Goal: Task Accomplishment & Management: Complete application form

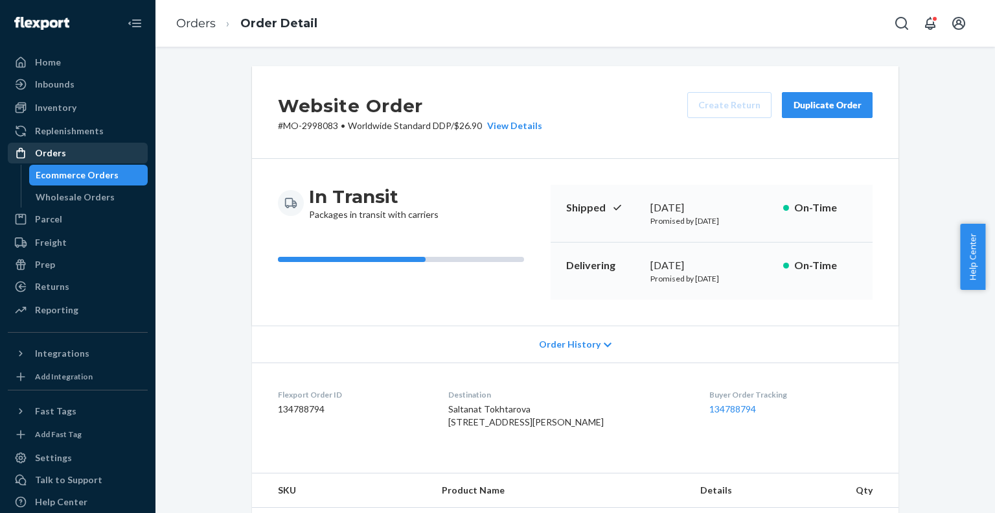
click at [71, 152] on div "Orders" at bounding box center [77, 153] width 137 height 18
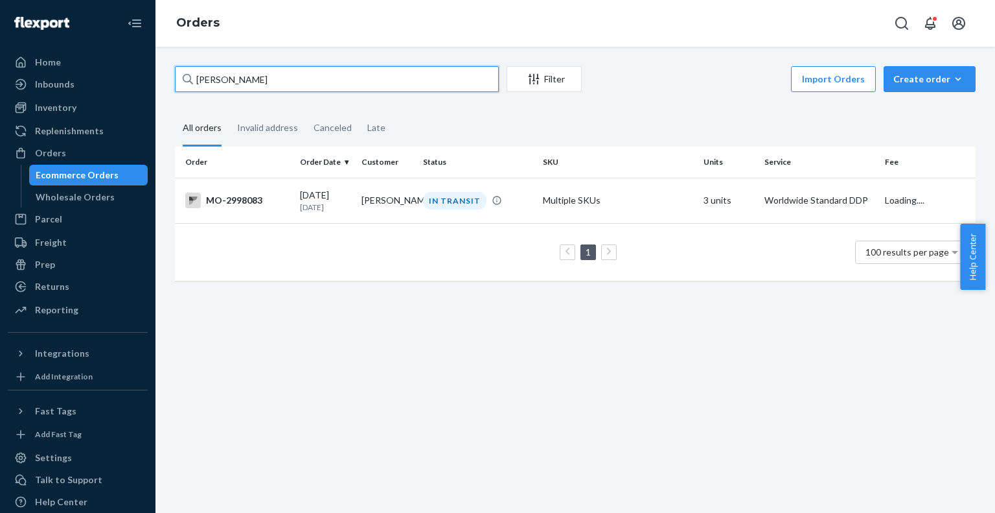
click at [420, 71] on input "[PERSON_NAME]" at bounding box center [337, 79] width 324 height 26
click at [419, 71] on input "[PERSON_NAME]" at bounding box center [337, 79] width 324 height 26
paste input "[PERSON_NAME]"
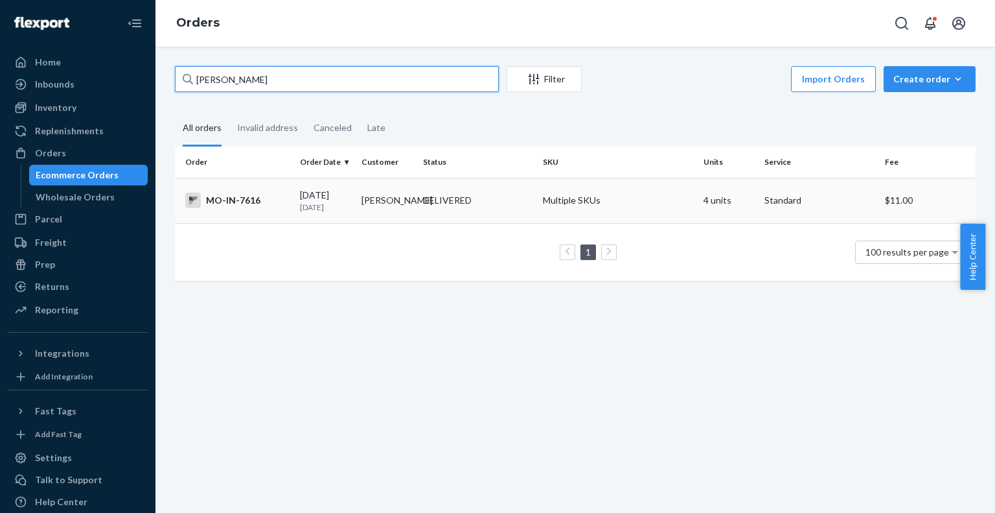
type input "[PERSON_NAME]"
click at [472, 189] on td "DELIVERED" at bounding box center [478, 200] width 120 height 45
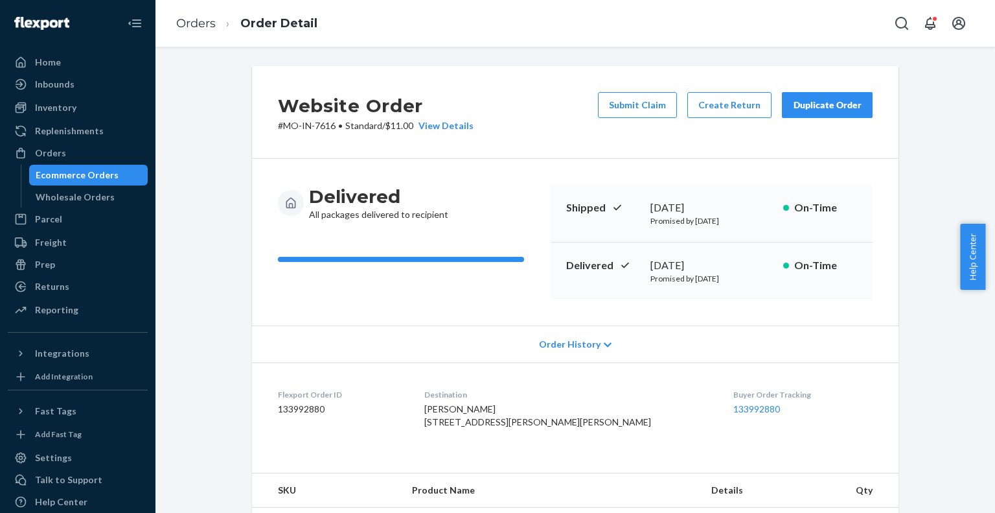
click at [633, 104] on button "Submit Claim" at bounding box center [637, 105] width 79 height 26
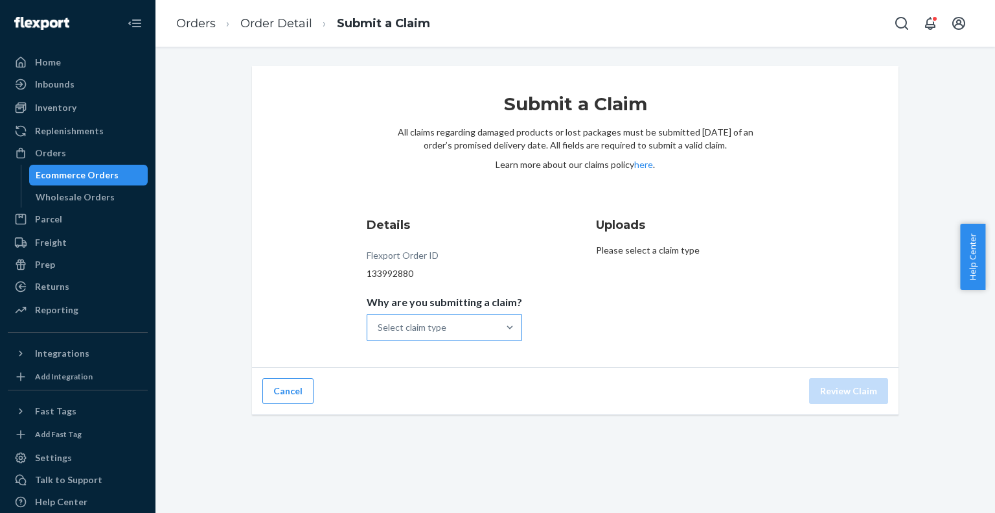
click at [443, 326] on div "Select claim type" at bounding box center [412, 327] width 69 height 13
click at [379, 326] on input "Why are you submitting a claim? Select claim type" at bounding box center [378, 327] width 1 height 13
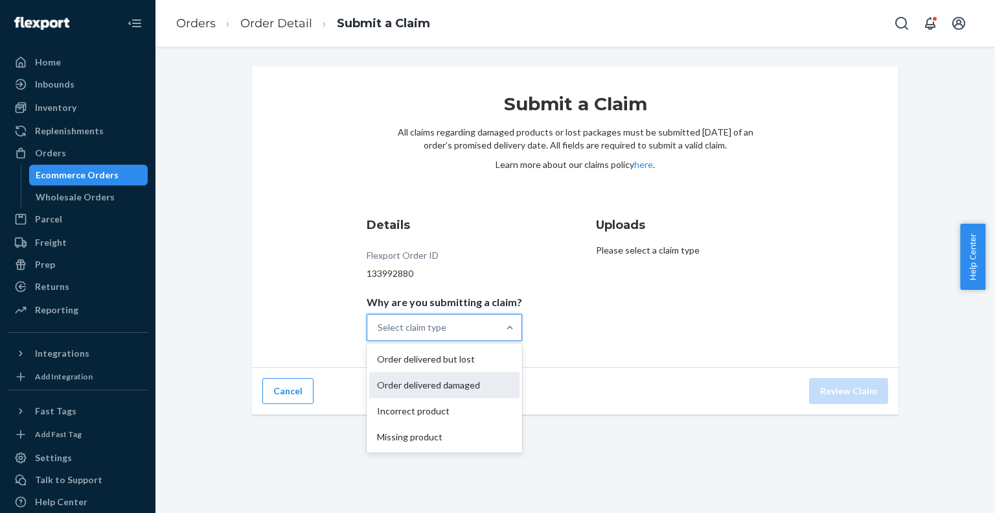
click at [441, 382] on div "Order delivered damaged" at bounding box center [444, 385] width 150 height 26
click at [379, 334] on input "Why are you submitting a claim? option Order delivered damaged focused, 2 of 4.…" at bounding box center [378, 327] width 1 height 13
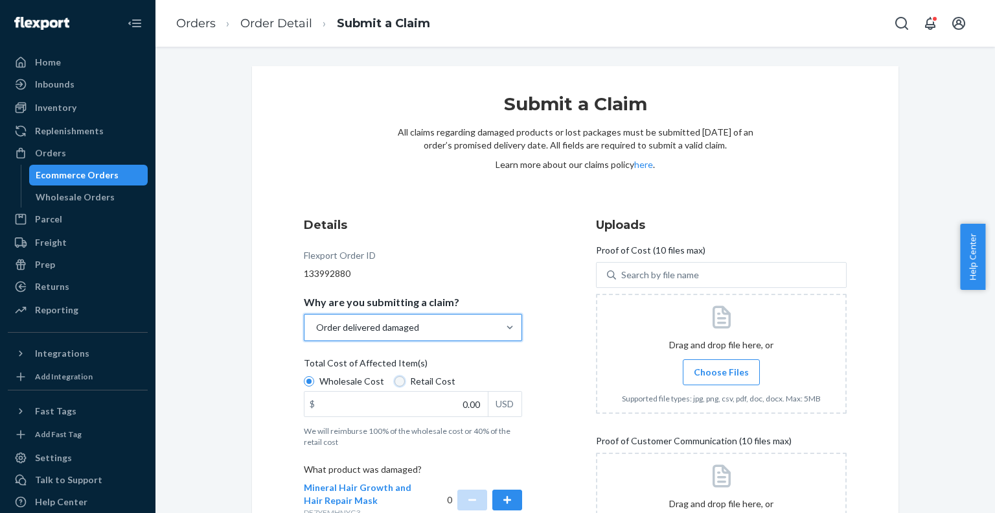
click at [395, 382] on input "Retail Cost" at bounding box center [400, 381] width 10 height 10
radio input "true"
radio input "false"
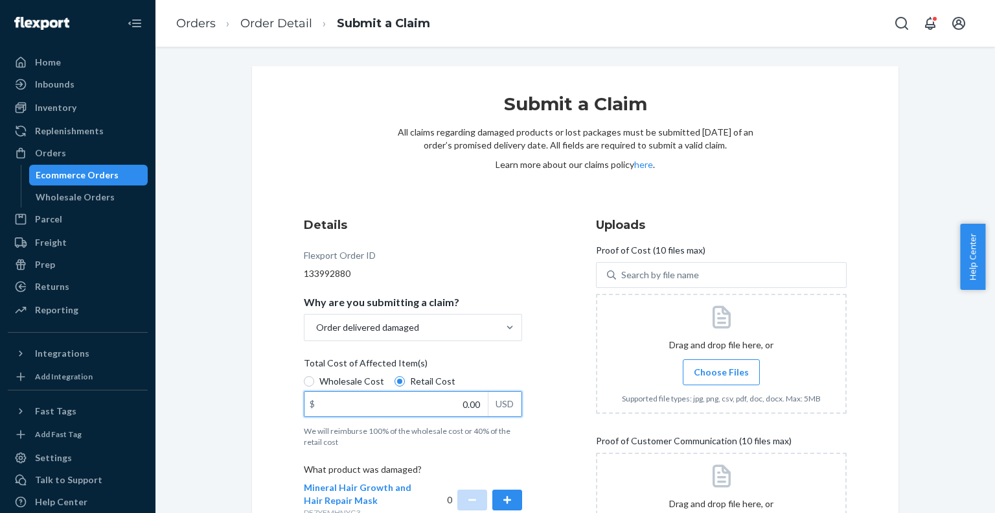
click at [467, 404] on input "0.00" at bounding box center [396, 403] width 183 height 25
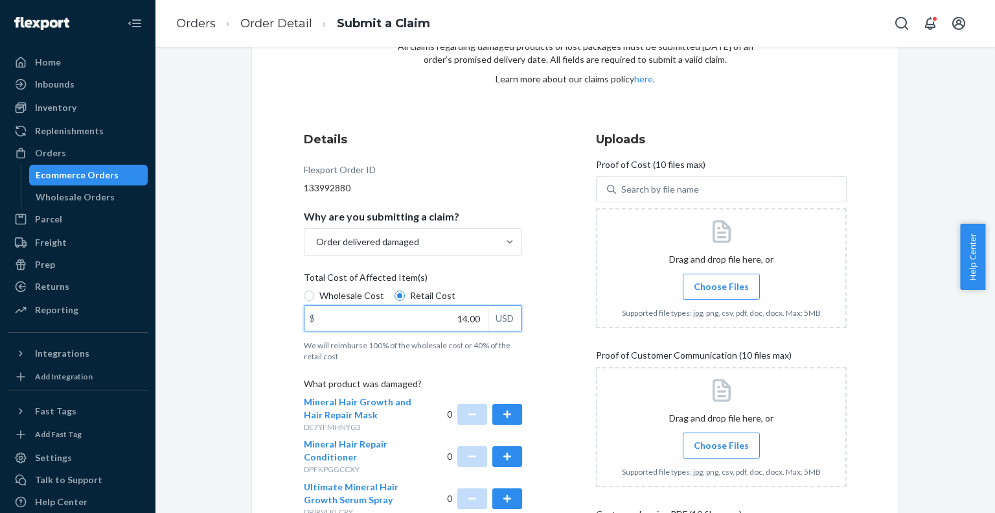
scroll to position [172, 0]
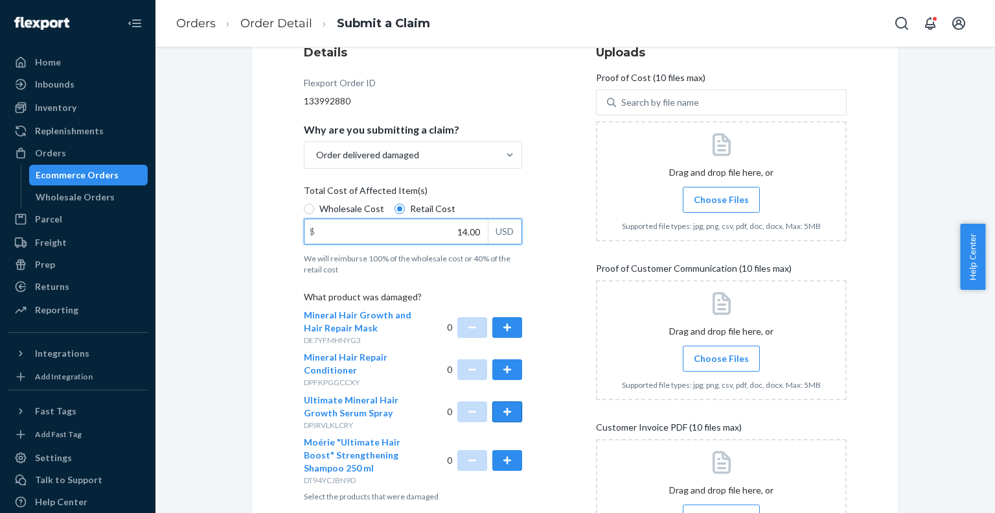
type input "14.00"
click at [511, 414] on button "button" at bounding box center [508, 411] width 30 height 21
click at [736, 200] on span "Choose Files" at bounding box center [721, 199] width 55 height 13
click at [722, 200] on input "Choose Files" at bounding box center [721, 199] width 1 height 14
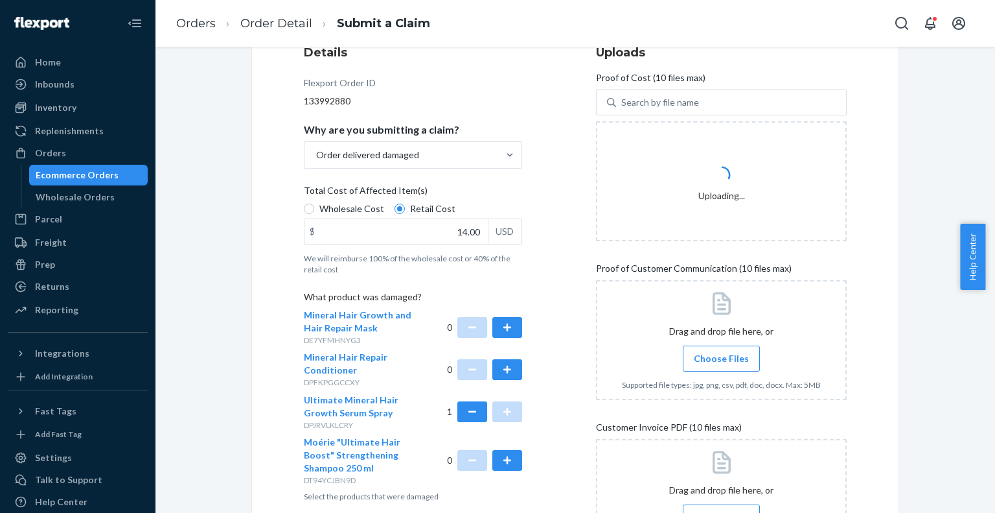
click at [721, 356] on span "Choose Files" at bounding box center [721, 358] width 55 height 13
click at [721, 356] on input "Choose Files" at bounding box center [721, 358] width 1 height 14
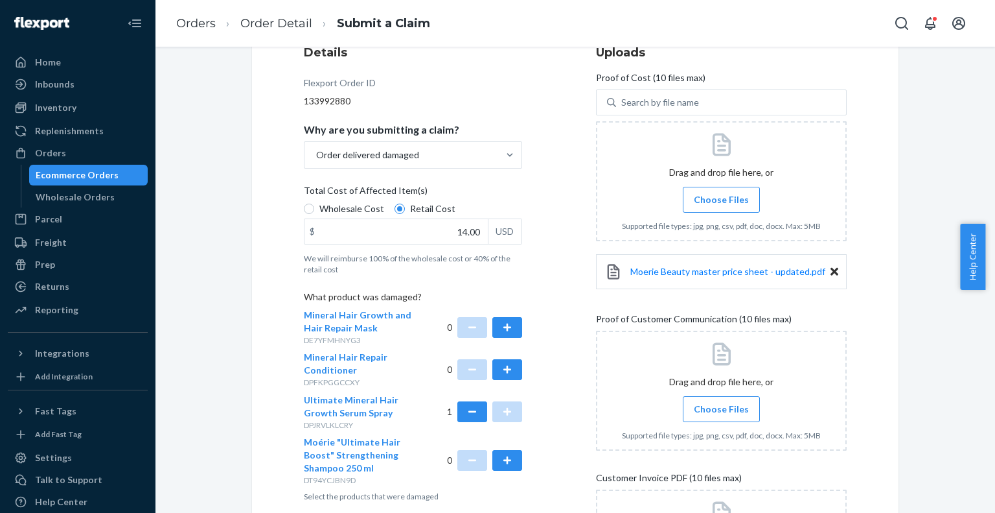
scroll to position [259, 0]
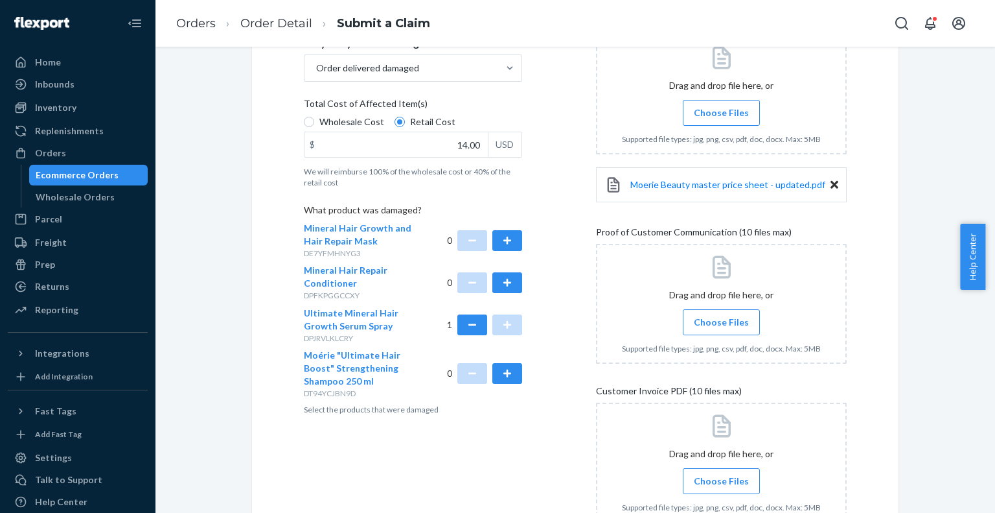
click at [703, 313] on label "Choose Files" at bounding box center [721, 322] width 77 height 26
click at [721, 315] on input "Choose Files" at bounding box center [721, 322] width 1 height 14
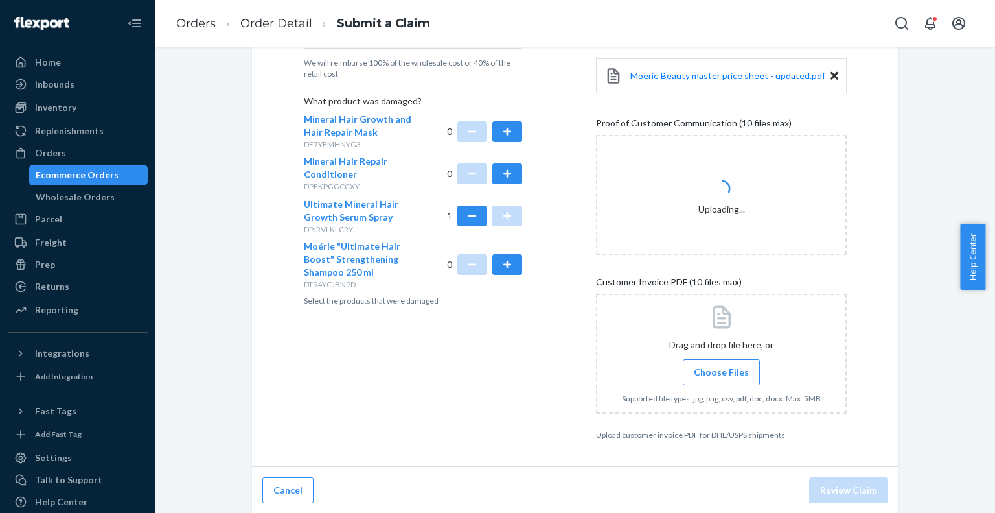
scroll to position [368, 0]
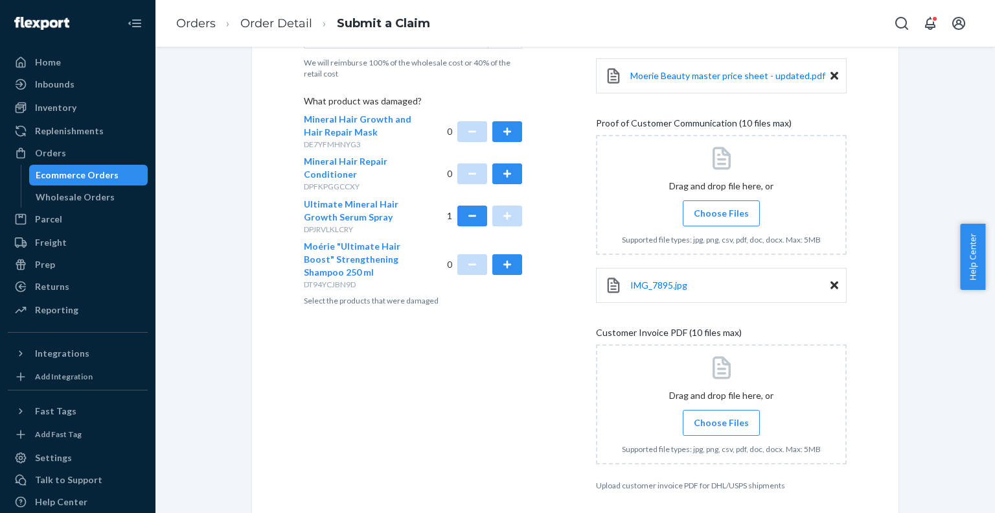
click at [711, 204] on label "Choose Files" at bounding box center [721, 213] width 77 height 26
click at [721, 206] on input "Choose Files" at bounding box center [721, 213] width 1 height 14
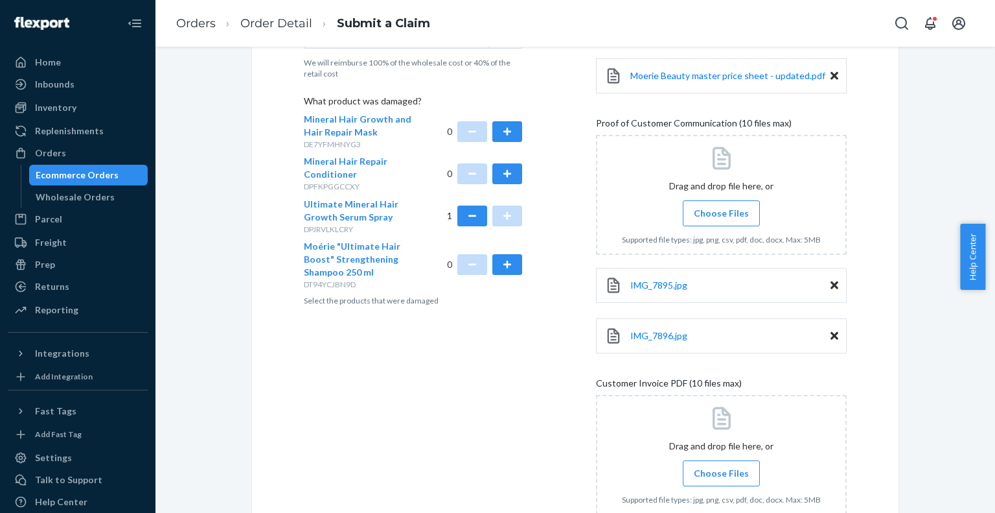
click at [727, 216] on span "Choose Files" at bounding box center [721, 213] width 55 height 13
click at [722, 216] on input "Choose Files" at bounding box center [721, 213] width 1 height 14
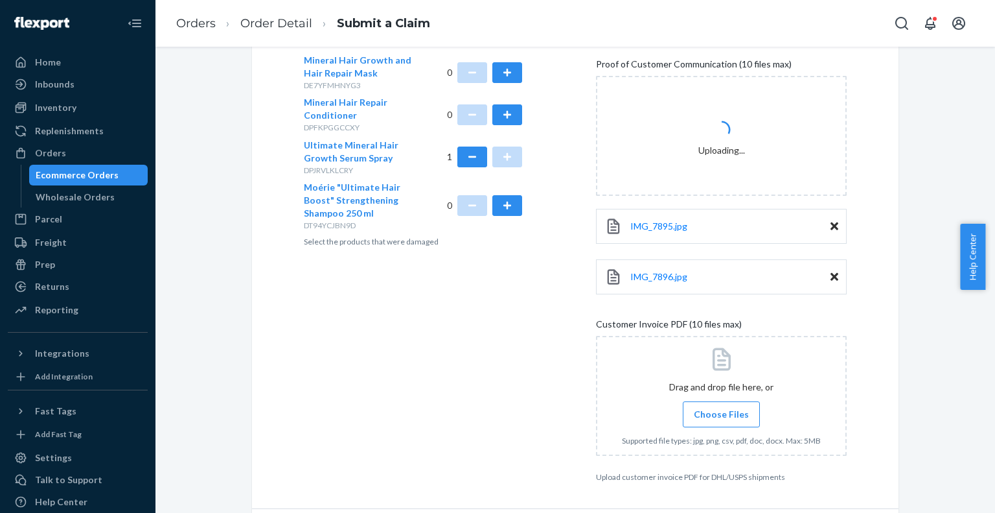
scroll to position [469, 0]
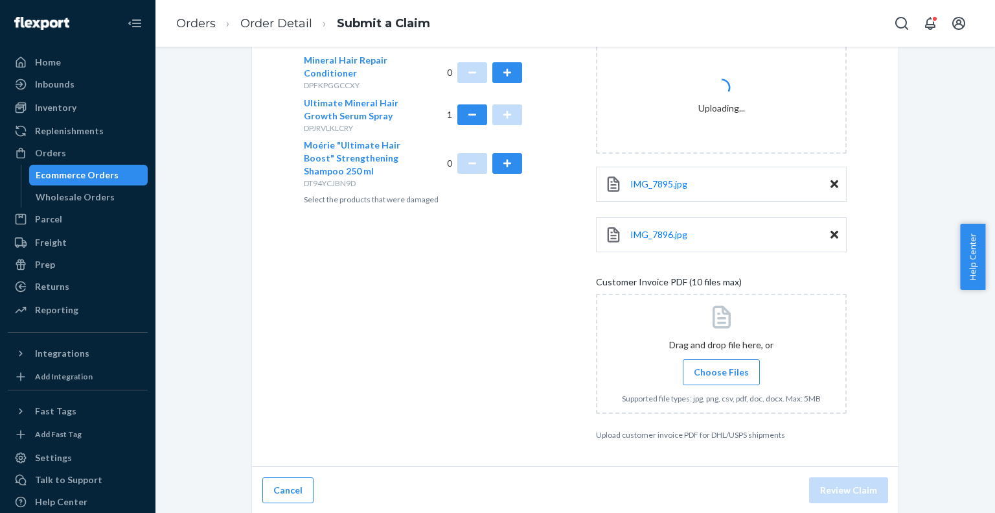
click at [736, 367] on span "Choose Files" at bounding box center [721, 372] width 55 height 13
click at [722, 367] on input "Choose Files" at bounding box center [721, 372] width 1 height 14
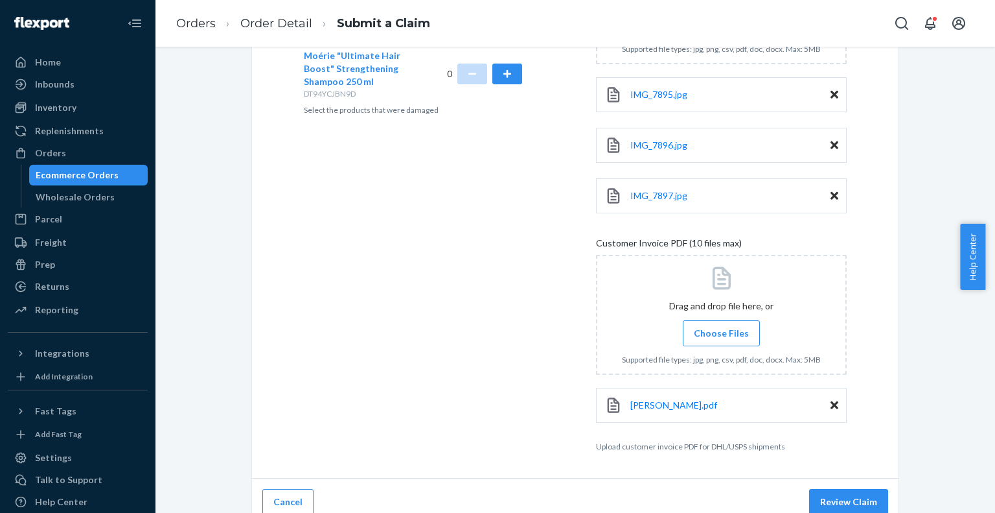
scroll to position [570, 0]
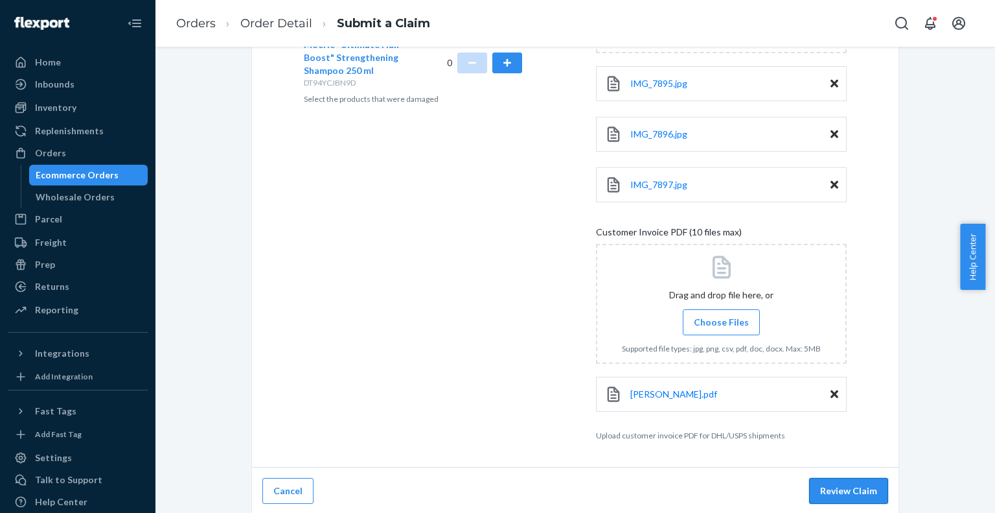
click at [852, 487] on button "Review Claim" at bounding box center [848, 491] width 79 height 26
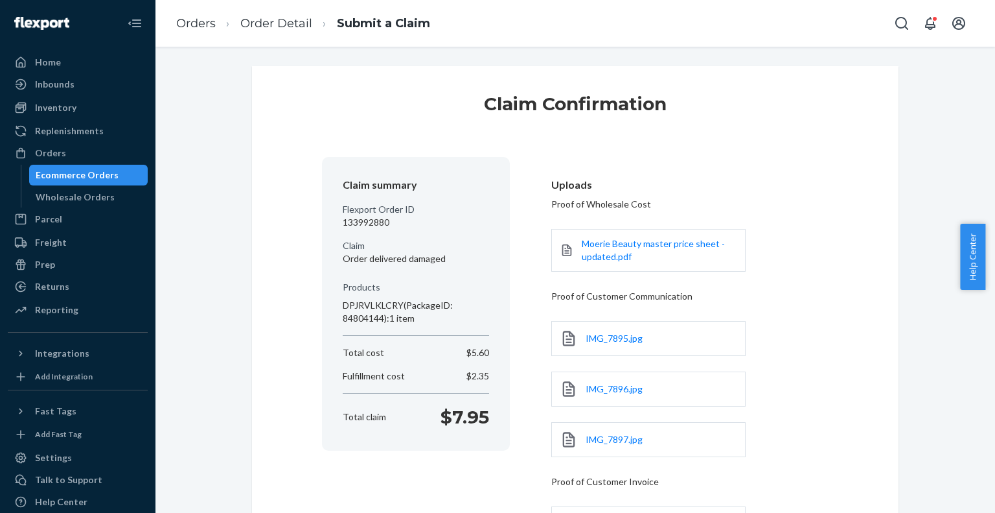
scroll to position [165, 0]
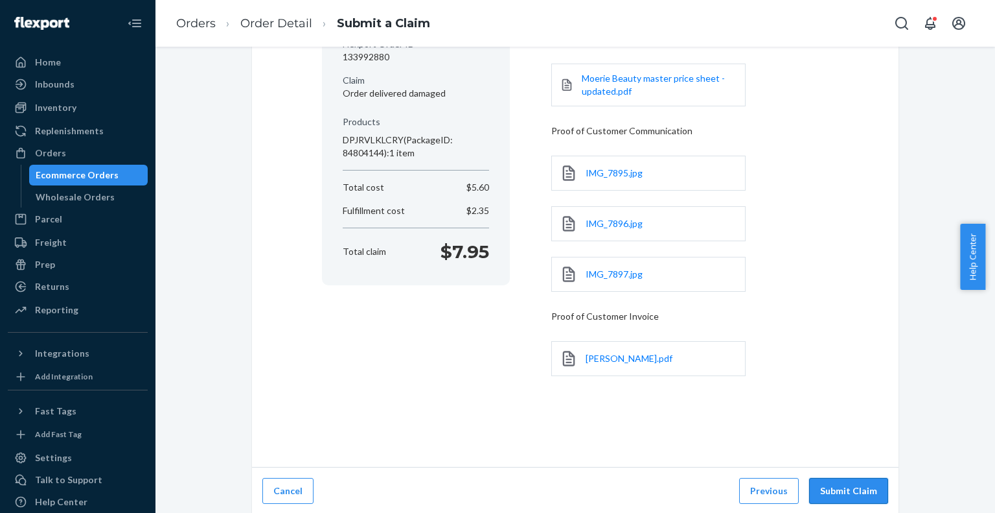
click at [858, 483] on button "Submit Claim" at bounding box center [848, 491] width 79 height 26
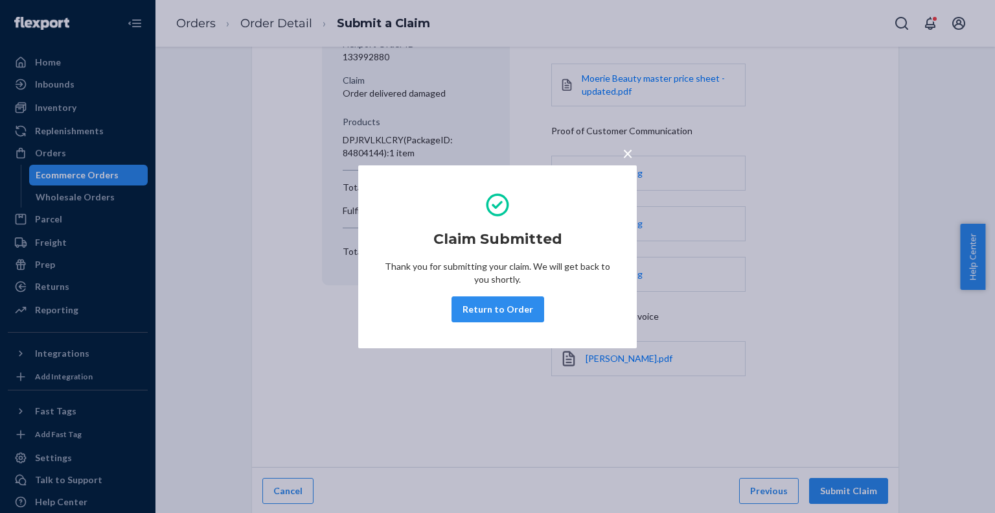
click at [627, 152] on span "×" at bounding box center [628, 153] width 10 height 22
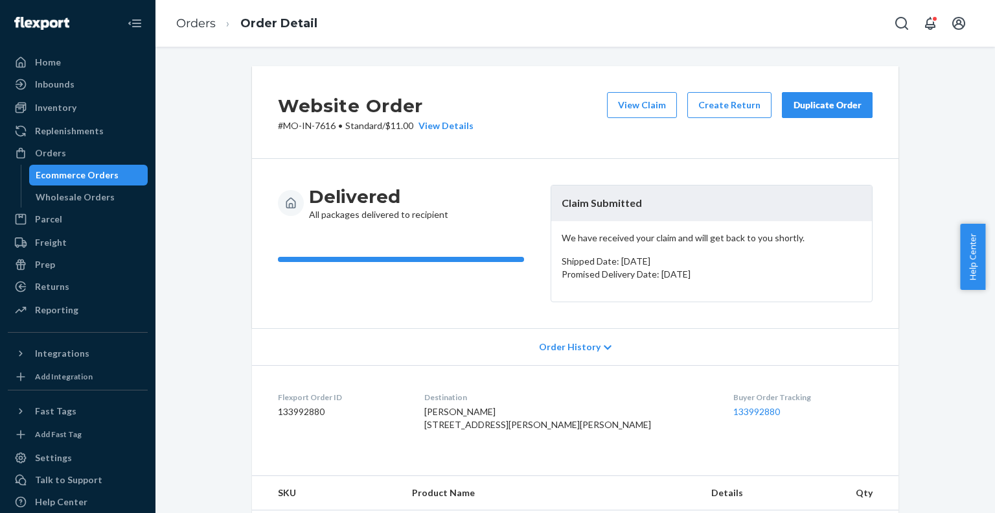
drag, startPoint x: 12, startPoint y: 146, endPoint x: 0, endPoint y: 146, distance: 11.7
click at [12, 146] on div "Orders" at bounding box center [77, 153] width 137 height 18
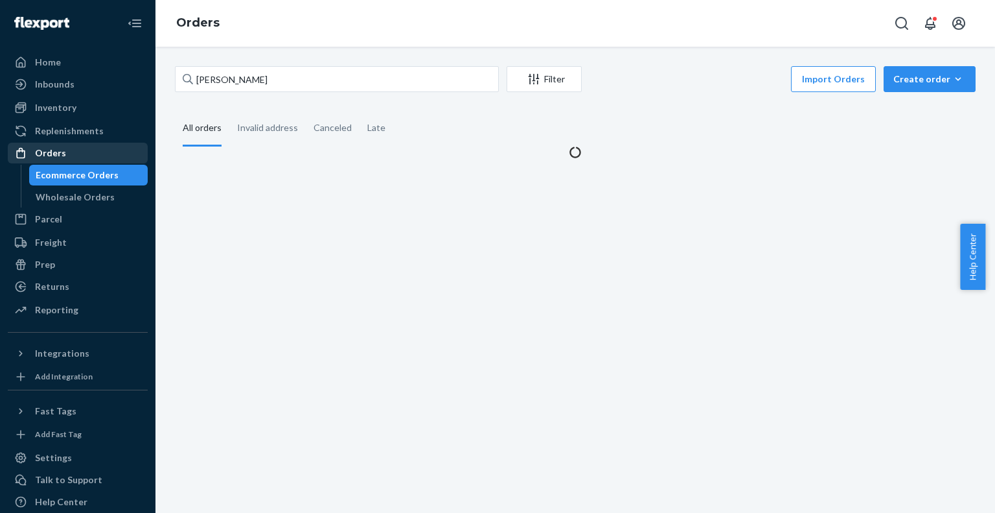
click at [101, 148] on div "Orders" at bounding box center [77, 153] width 137 height 18
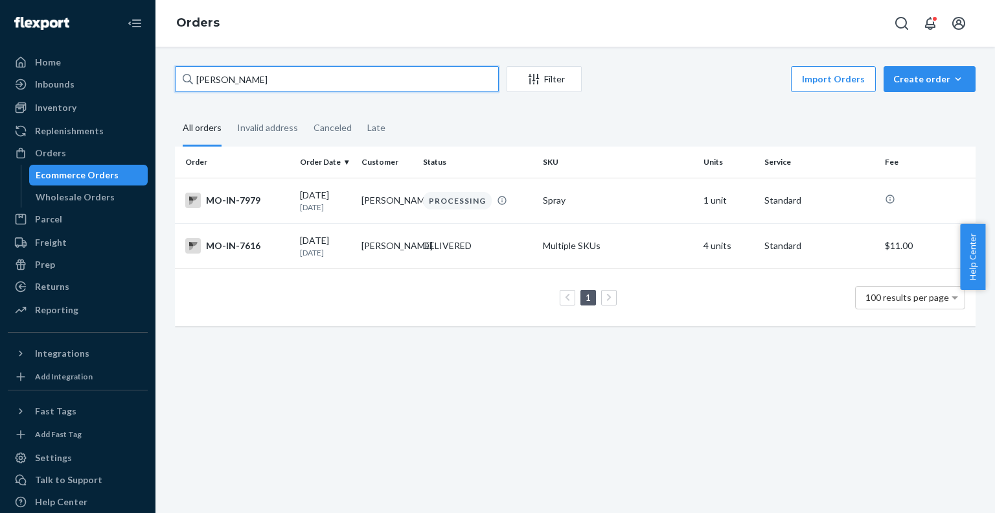
click at [270, 82] on input "[PERSON_NAME]" at bounding box center [337, 79] width 324 height 26
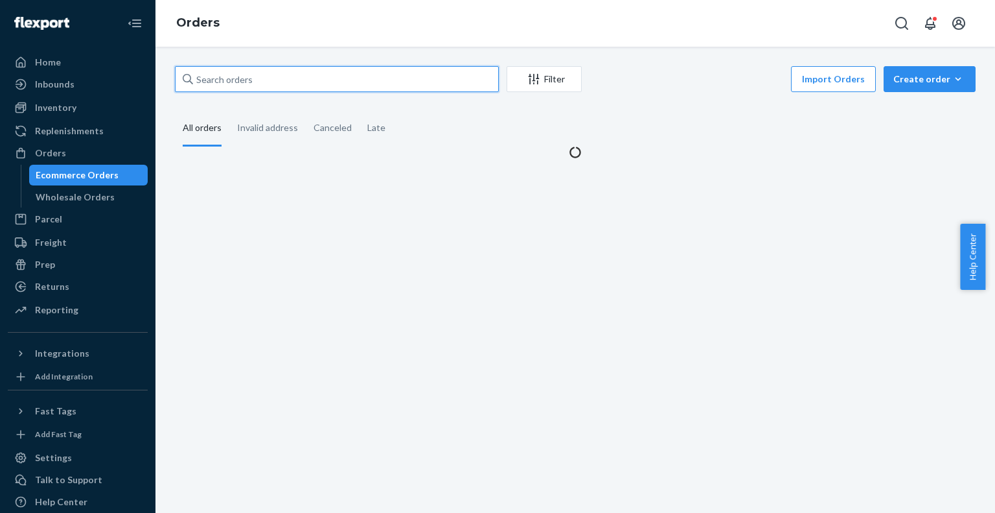
paste input "full_name phone address_1 address_2 country city state postal_code is_shipping …"
type input "full_name phone address_1 address_2 country city state postal_code is_shipping …"
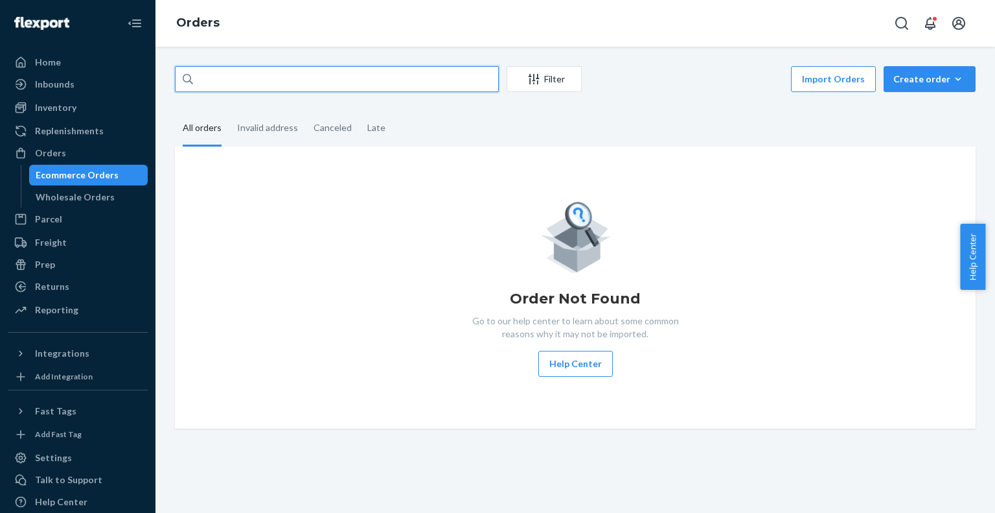
click at [474, 78] on input "full_name phone address_1 address_2 country city state postal_code is_shipping …" at bounding box center [337, 79] width 324 height 26
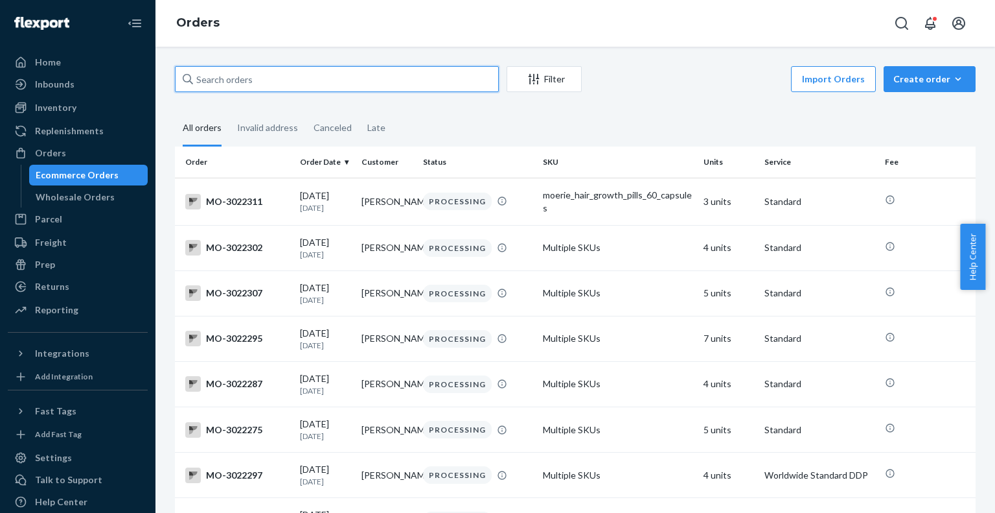
click at [452, 71] on input "text" at bounding box center [337, 79] width 324 height 26
paste input "[PERSON_NAME]"
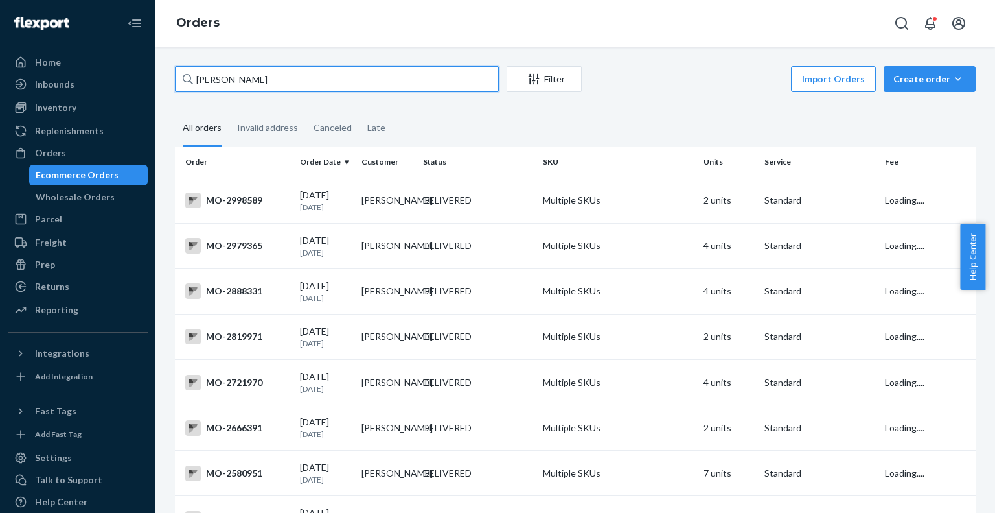
click at [323, 90] on input "[PERSON_NAME]" at bounding box center [337, 79] width 324 height 26
click at [292, 72] on input "[PERSON_NAME]" at bounding box center [337, 79] width 324 height 26
click at [261, 75] on input "[PERSON_NAME]" at bounding box center [337, 79] width 324 height 26
type input "[PERSON_NAME]"
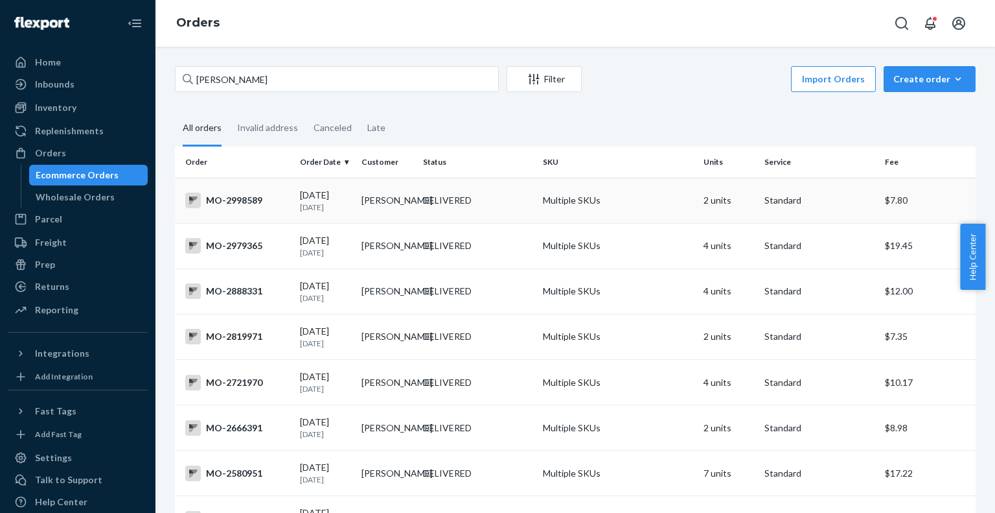
click at [386, 194] on td "[PERSON_NAME]" at bounding box center [387, 200] width 62 height 45
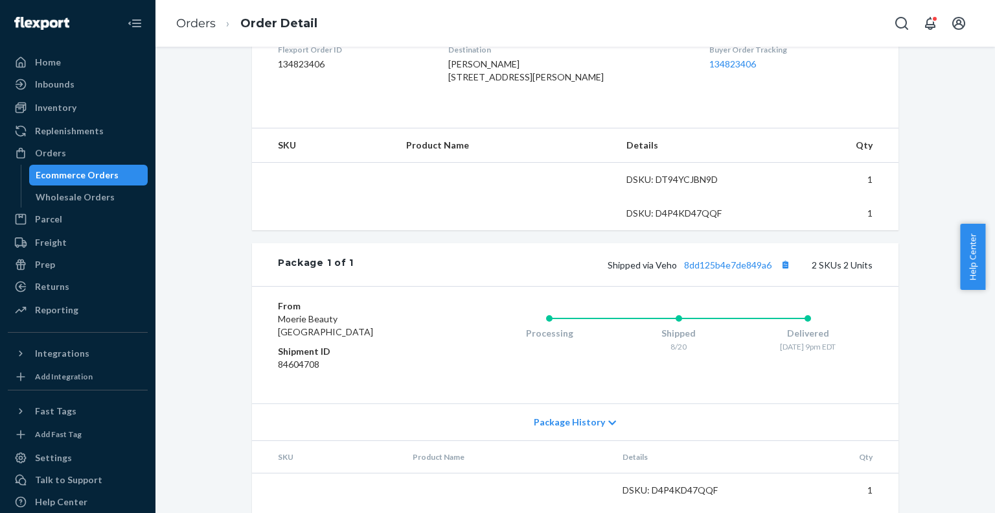
scroll to position [376, 0]
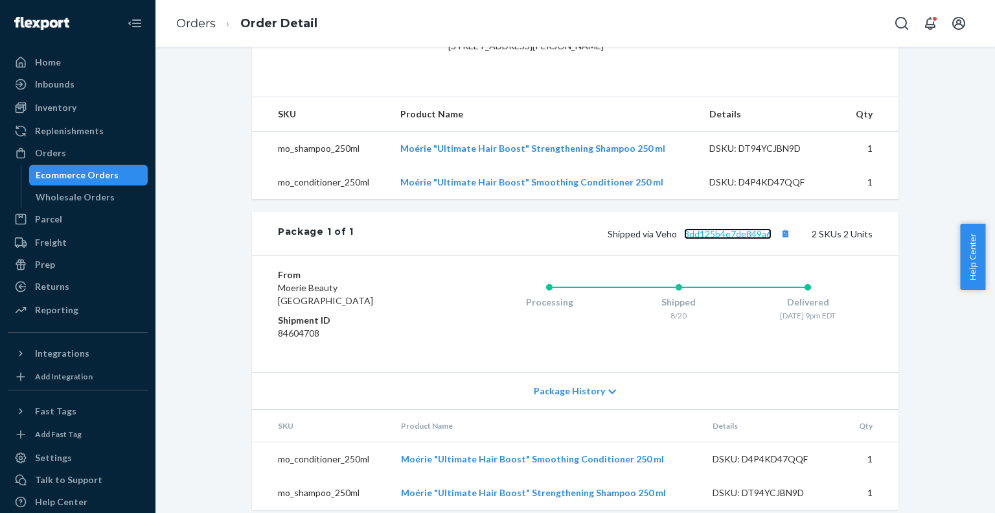
click at [708, 239] on link "8dd125b4e7de849a6" at bounding box center [727, 233] width 87 height 11
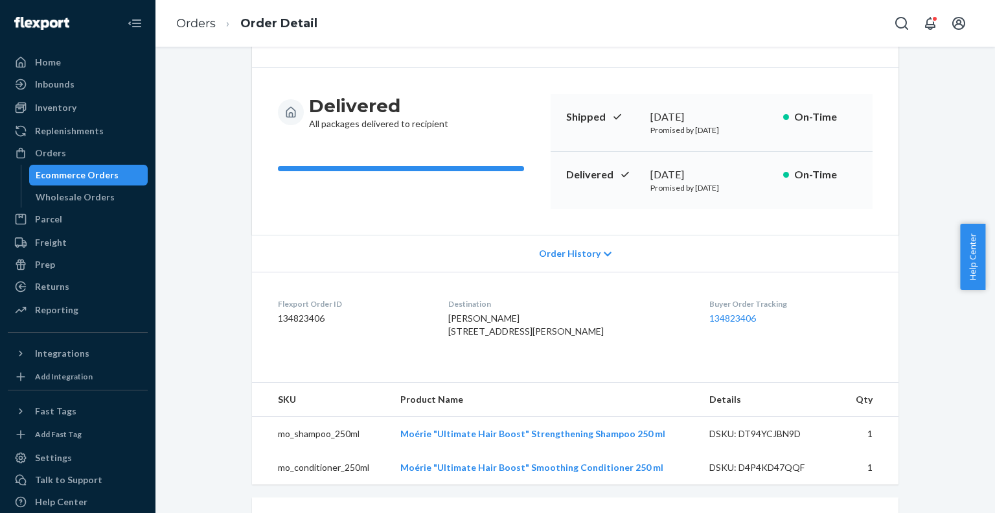
scroll to position [0, 0]
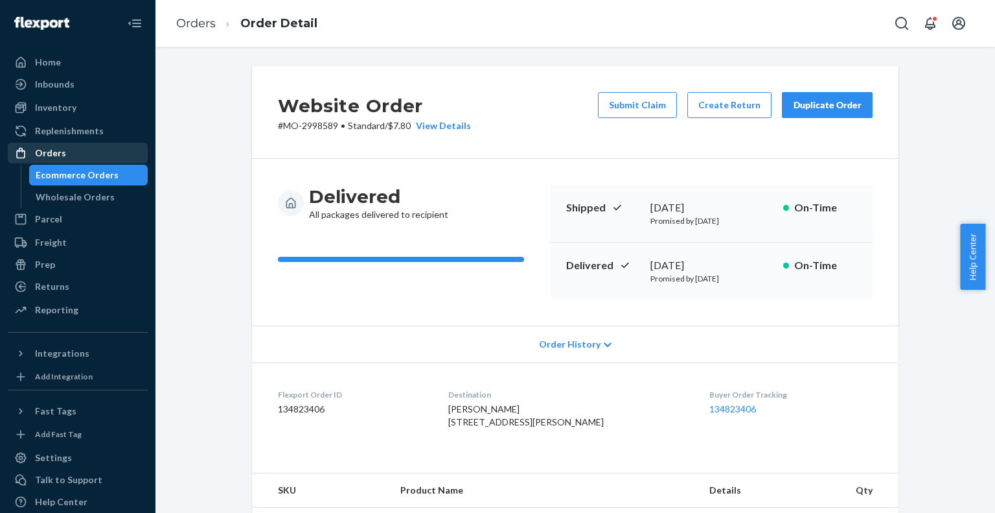
click at [111, 157] on div "Orders" at bounding box center [77, 153] width 137 height 18
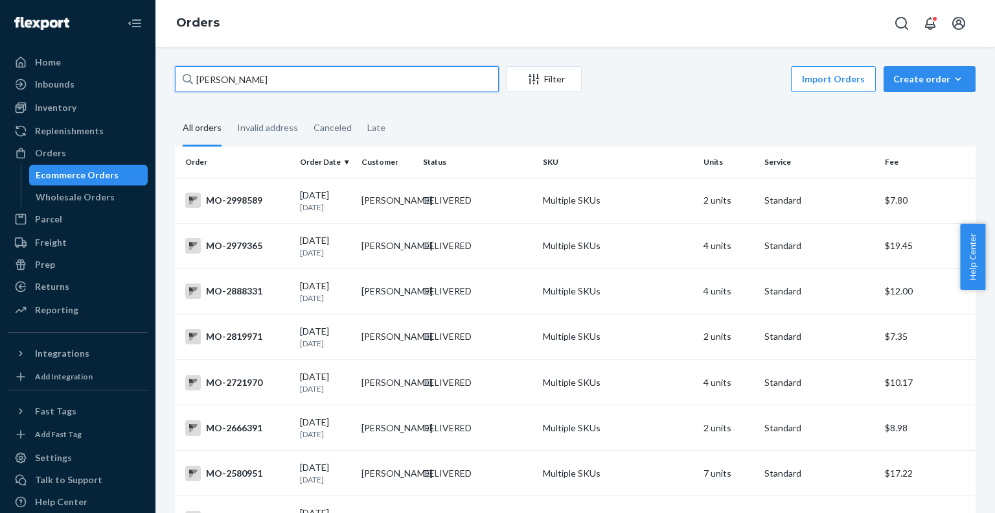
click at [300, 76] on input "[PERSON_NAME]" at bounding box center [337, 79] width 324 height 26
click at [284, 80] on input "[PERSON_NAME]" at bounding box center [337, 79] width 324 height 26
click at [381, 205] on td "[PERSON_NAME]" at bounding box center [387, 200] width 62 height 45
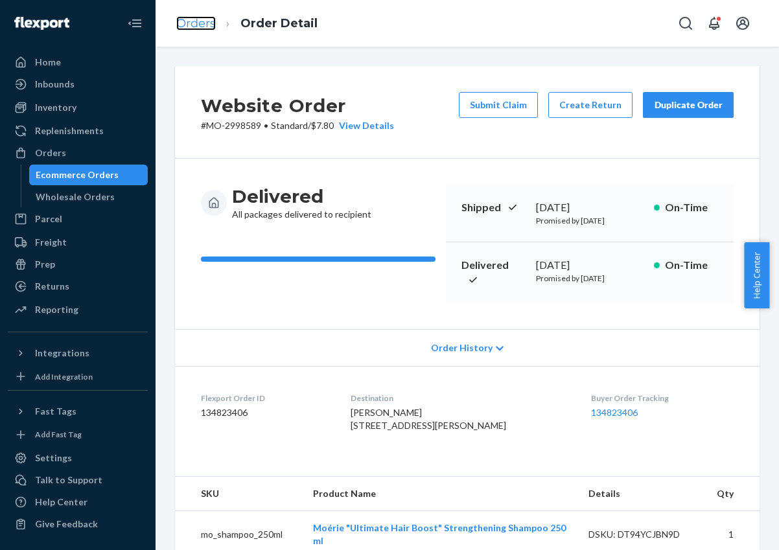
click at [205, 28] on link "Orders" at bounding box center [196, 23] width 40 height 14
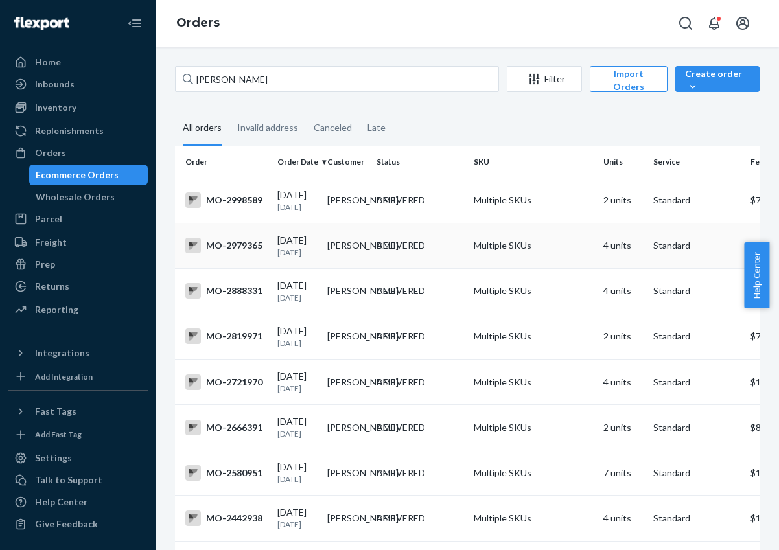
click at [360, 250] on td "[PERSON_NAME]" at bounding box center [347, 245] width 50 height 45
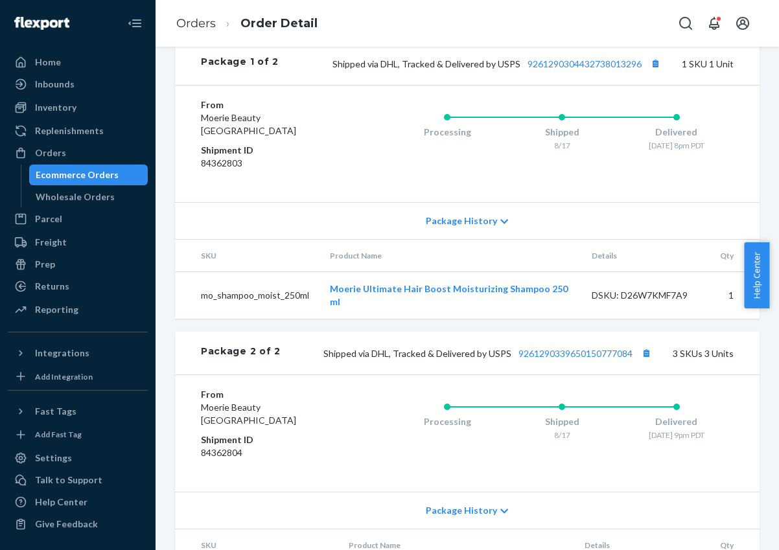
scroll to position [771, 0]
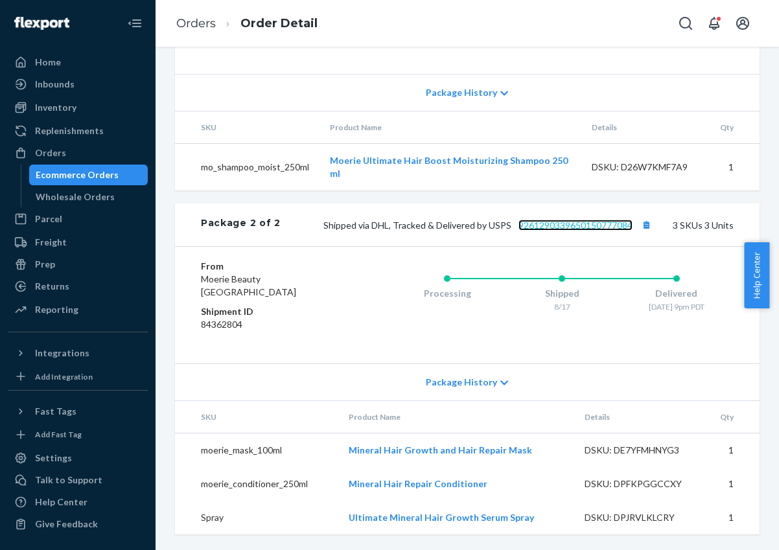
click at [561, 227] on link "9261290339650150777084" at bounding box center [575, 225] width 114 height 11
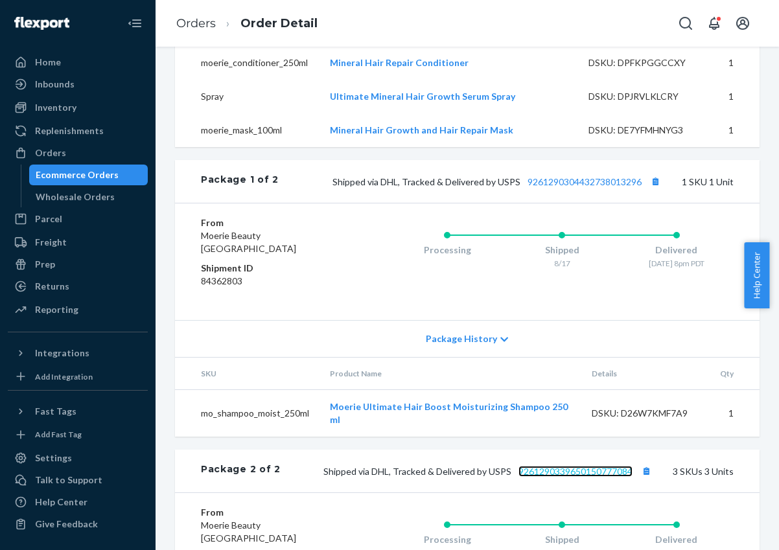
scroll to position [426, 0]
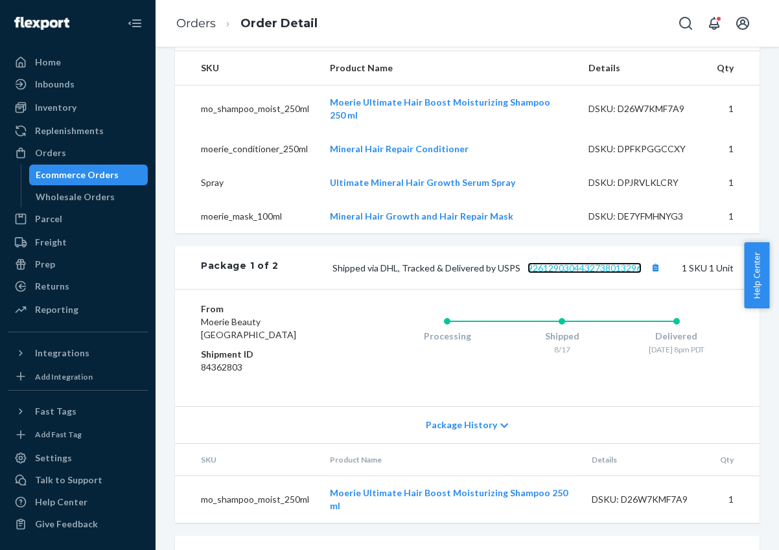
click at [567, 274] on link "9261290304432738013296" at bounding box center [585, 267] width 114 height 11
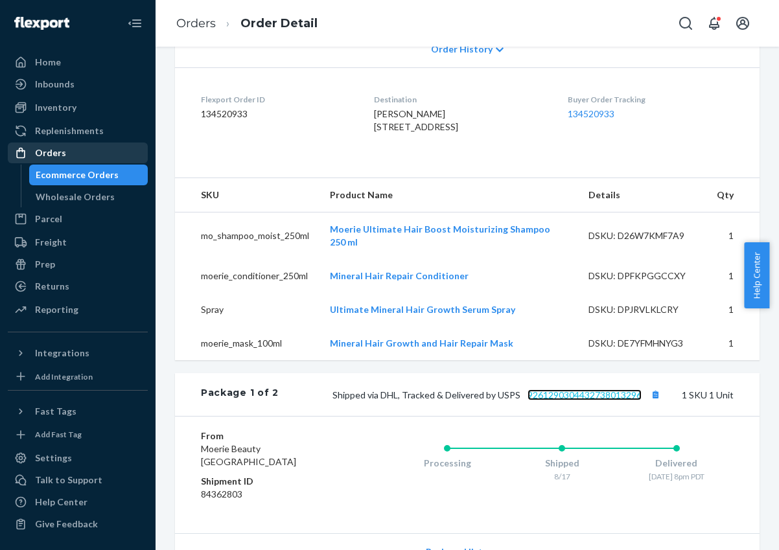
scroll to position [253, 0]
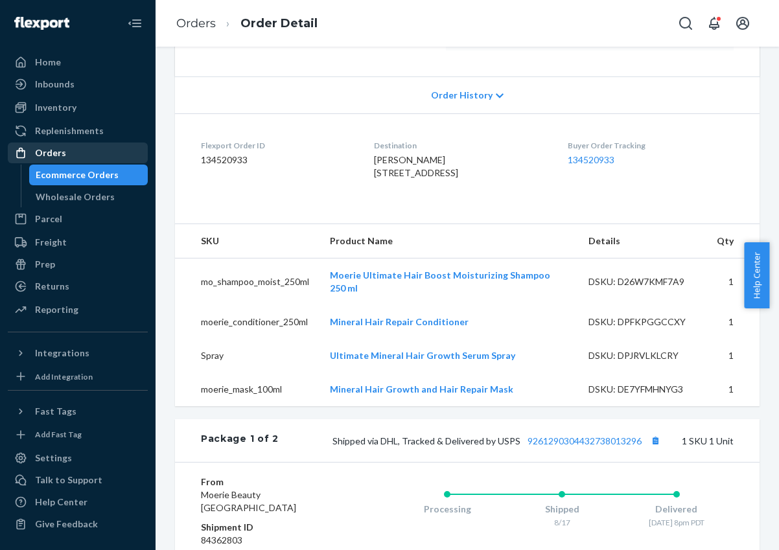
click at [78, 152] on div "Orders" at bounding box center [77, 153] width 137 height 18
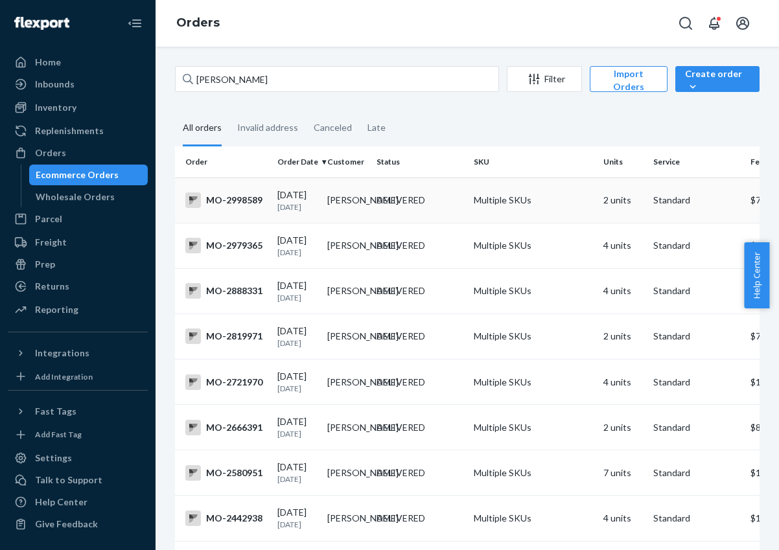
click at [358, 207] on td "[PERSON_NAME]" at bounding box center [347, 200] width 50 height 45
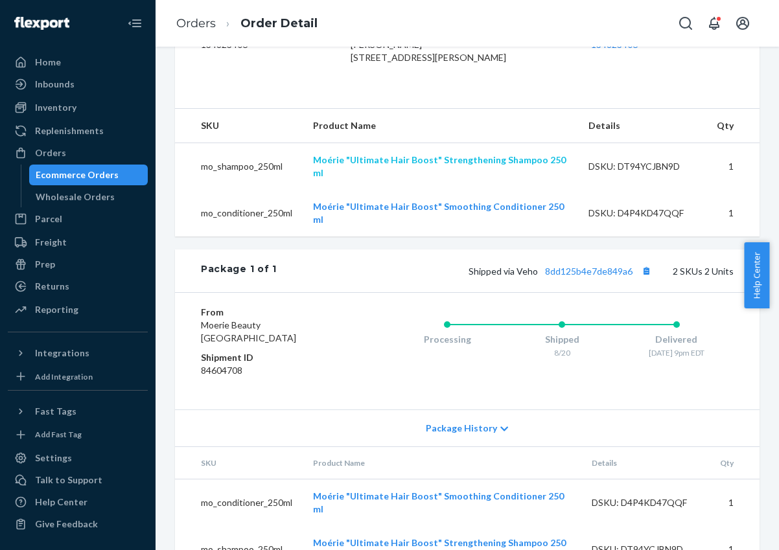
scroll to position [380, 0]
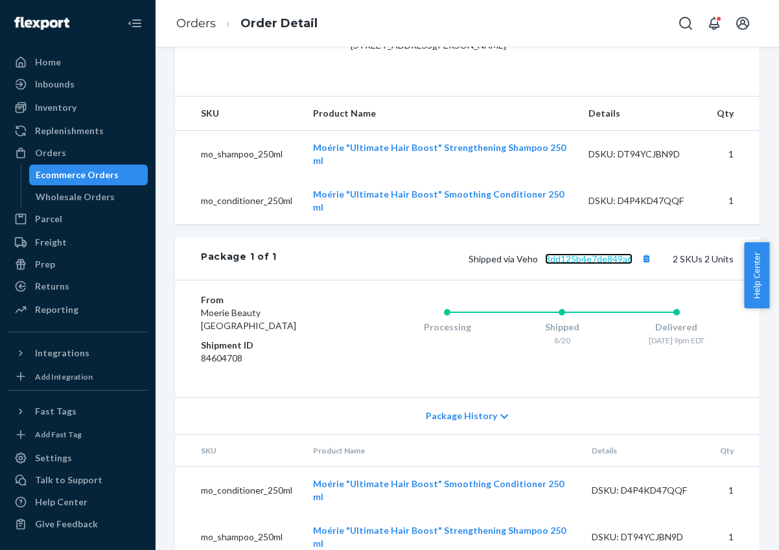
click at [583, 260] on link "8dd125b4e7de849a6" at bounding box center [588, 258] width 87 height 11
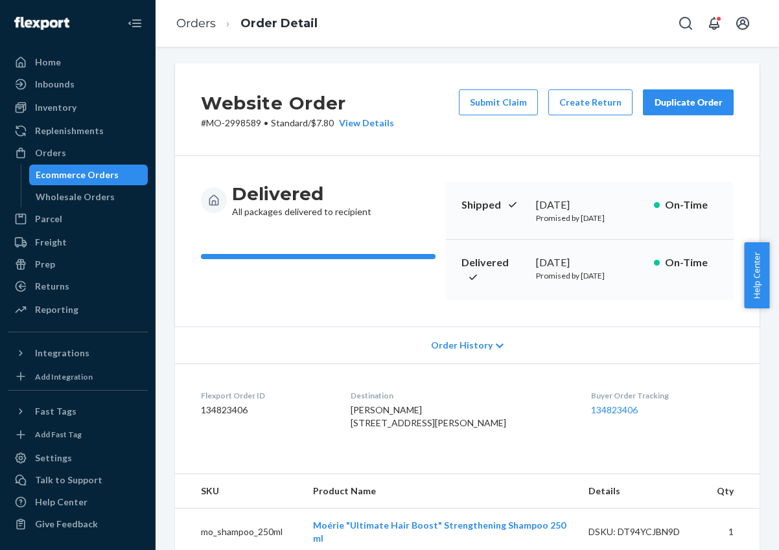
scroll to position [0, 0]
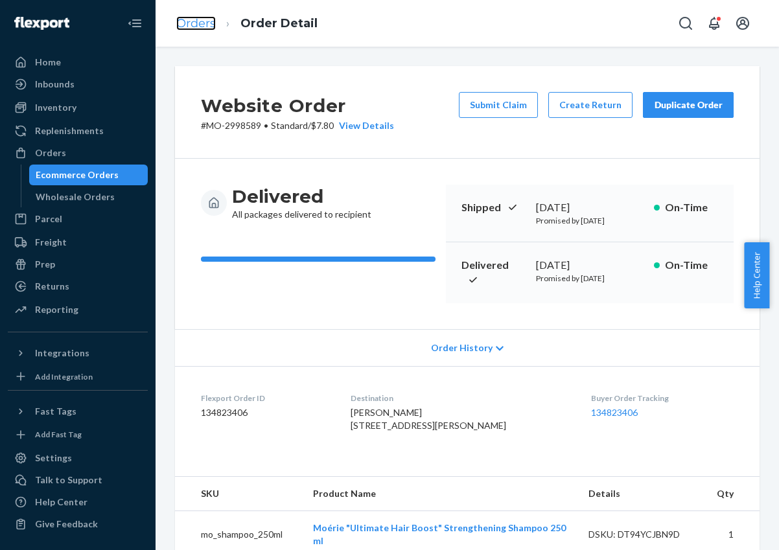
click at [176, 22] on link "Orders" at bounding box center [196, 23] width 40 height 14
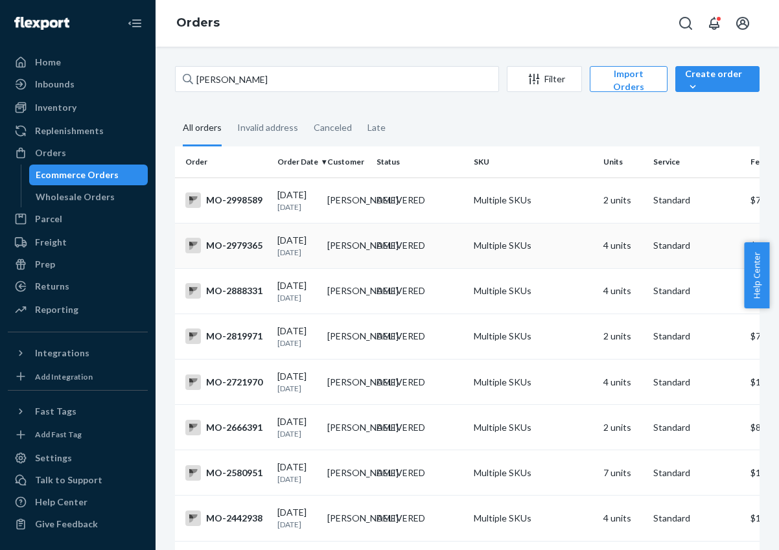
click at [345, 250] on td "[PERSON_NAME]" at bounding box center [347, 245] width 50 height 45
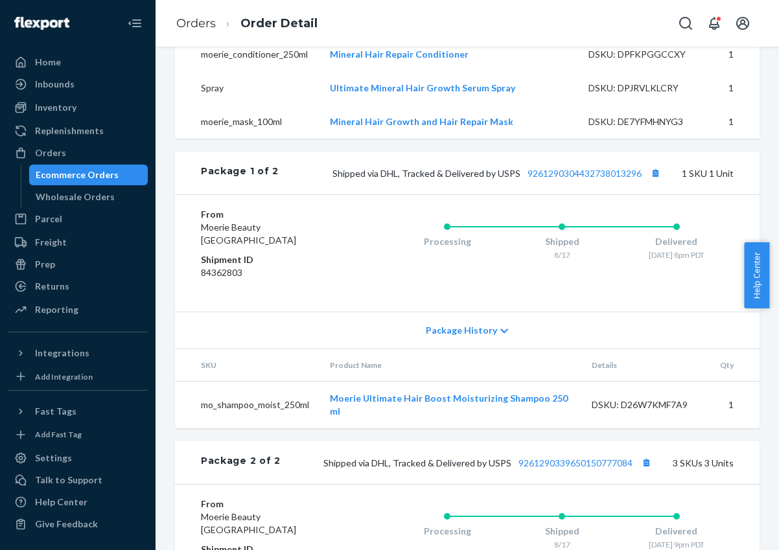
scroll to position [512, 0]
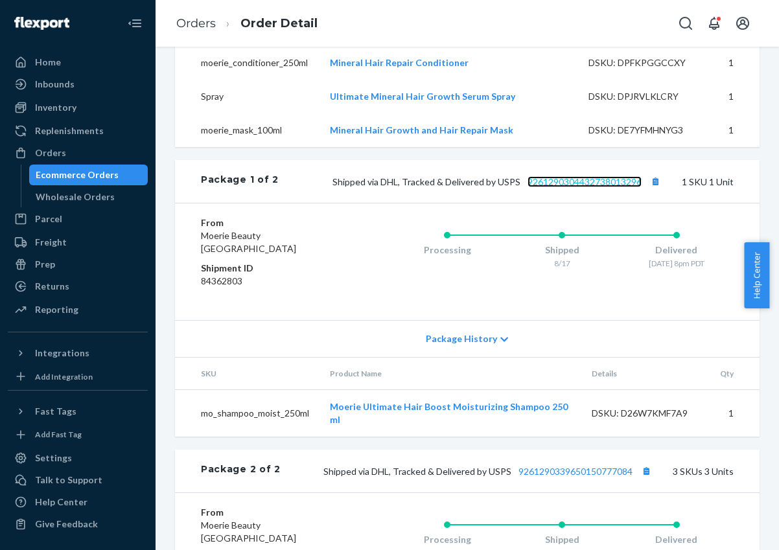
click at [562, 187] on link "9261290304432738013296" at bounding box center [585, 181] width 114 height 11
